Goal: Navigation & Orientation: Understand site structure

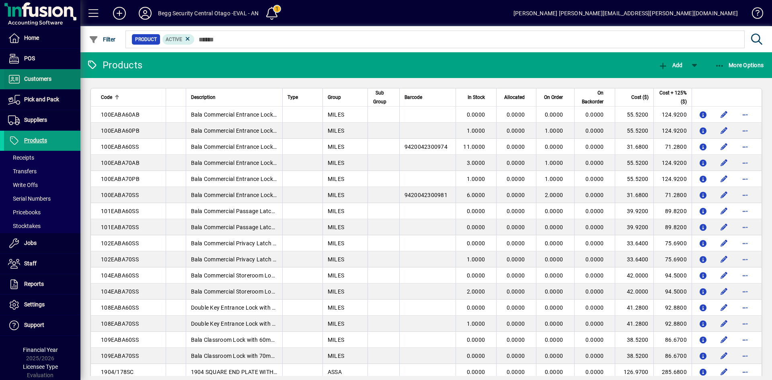
click at [34, 79] on span "Customers" at bounding box center [37, 79] width 27 height 6
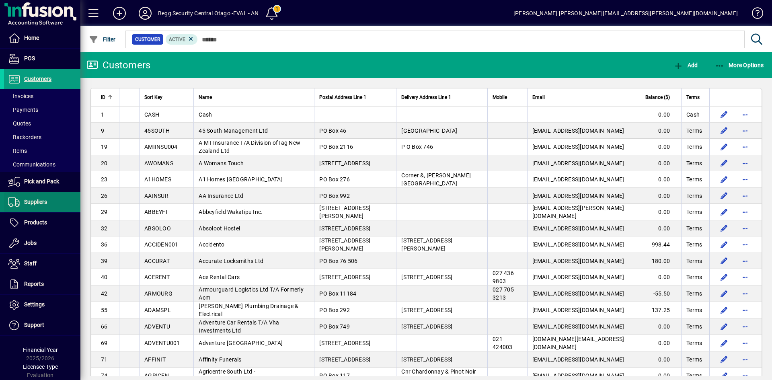
click at [38, 203] on span "Suppliers" at bounding box center [35, 202] width 23 height 6
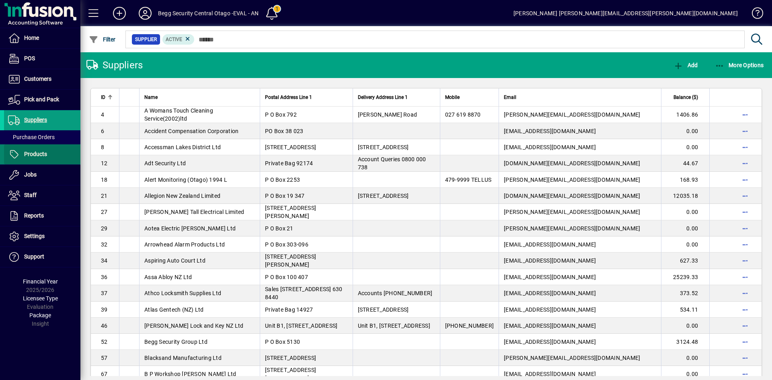
click at [31, 157] on span "Products" at bounding box center [35, 154] width 23 height 6
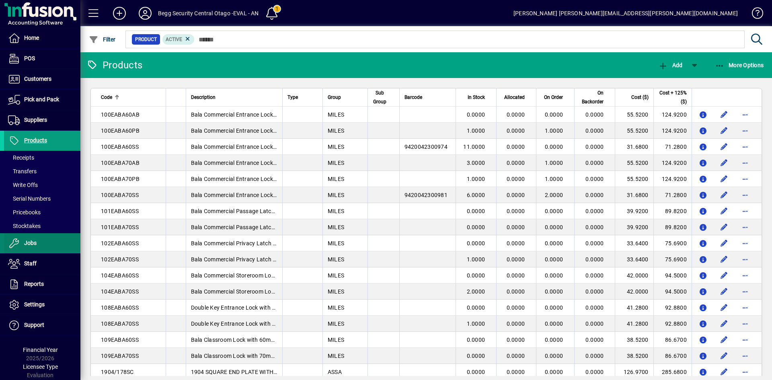
click at [35, 243] on span "Jobs" at bounding box center [30, 243] width 12 height 6
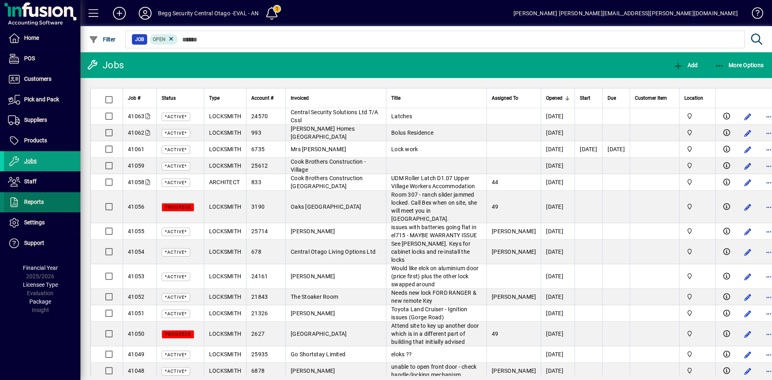
click at [33, 205] on span "Reports" at bounding box center [34, 202] width 20 height 6
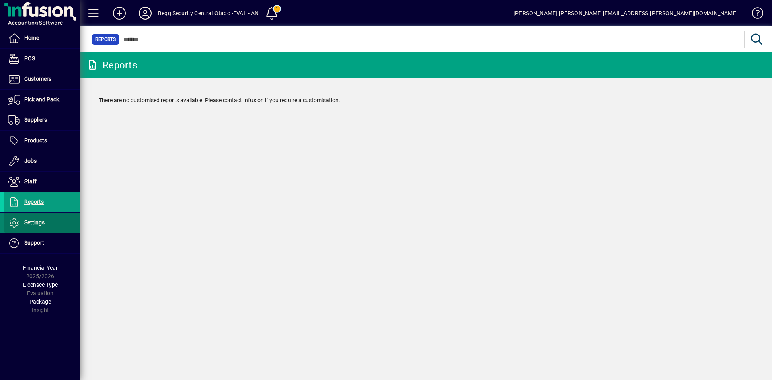
click at [31, 220] on span "Settings" at bounding box center [34, 222] width 21 height 6
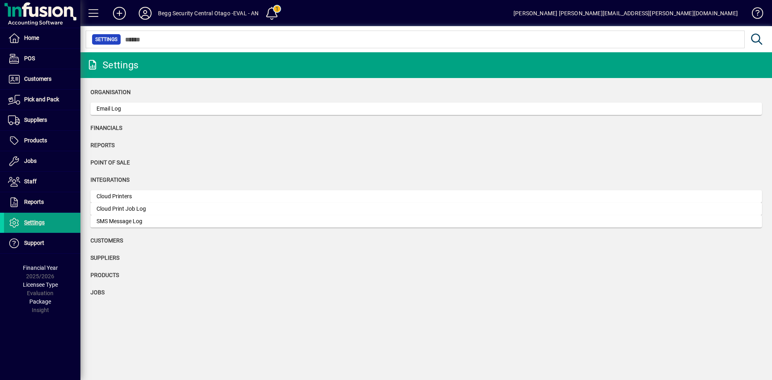
click at [100, 127] on span "Financials" at bounding box center [106, 128] width 32 height 6
click at [23, 35] on span "Home" at bounding box center [21, 38] width 35 height 10
